Goal: Task Accomplishment & Management: Complete application form

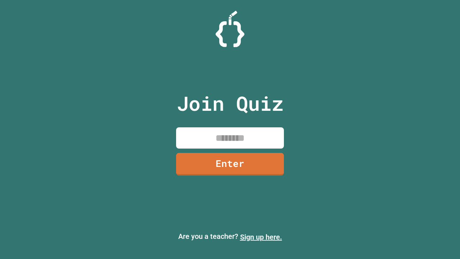
click at [261, 237] on link "Sign up here." at bounding box center [261, 236] width 42 height 9
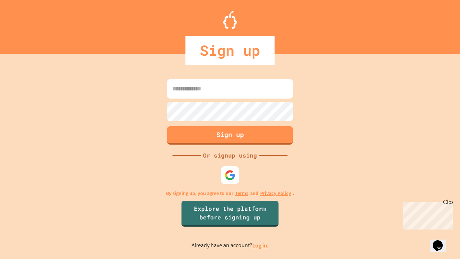
click at [261, 245] on link "Log in." at bounding box center [260, 245] width 17 height 8
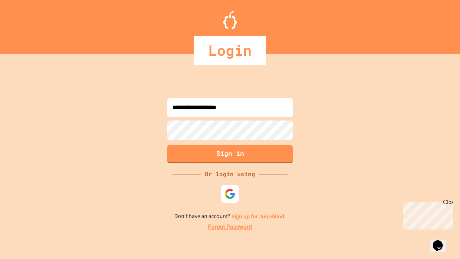
type input "**********"
